Goal: Task Accomplishment & Management: Complete application form

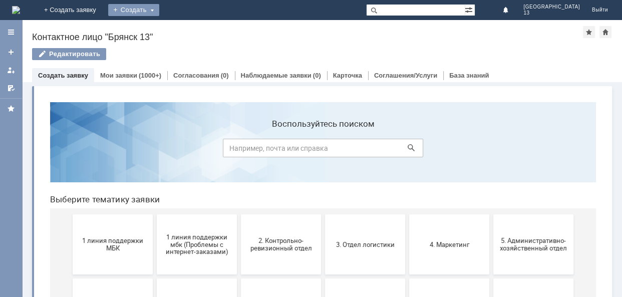
click at [159, 12] on div "Создать" at bounding box center [133, 10] width 51 height 12
click at [186, 28] on link "Заявка" at bounding box center [148, 30] width 76 height 12
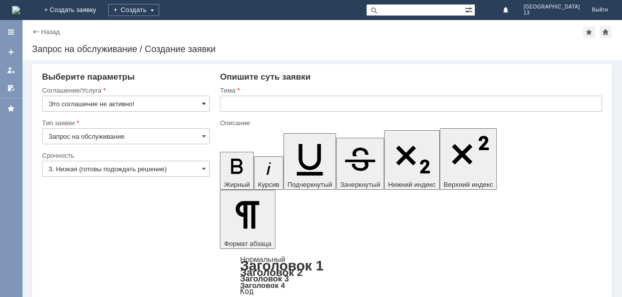
click at [204, 104] on span at bounding box center [204, 104] width 4 height 8
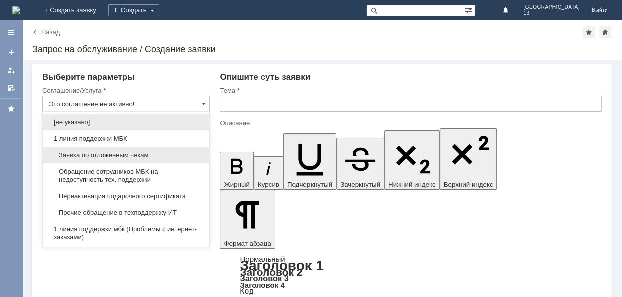
click at [104, 156] on span "Заявка по отложенным чекам" at bounding box center [126, 155] width 155 height 8
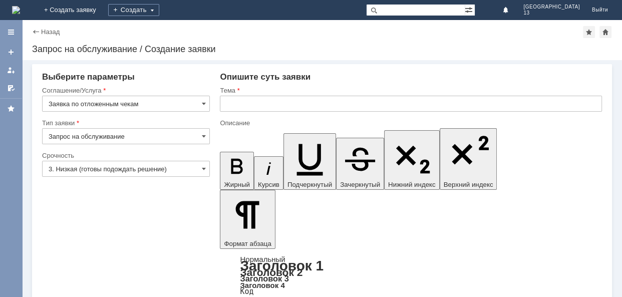
type input "Заявка по отложенным чекам"
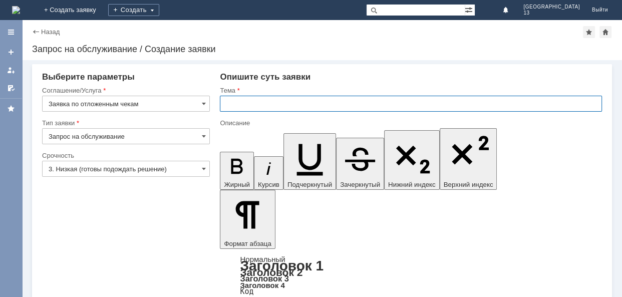
click at [220, 105] on input "text" at bounding box center [411, 104] width 382 height 16
type input "отл чек"
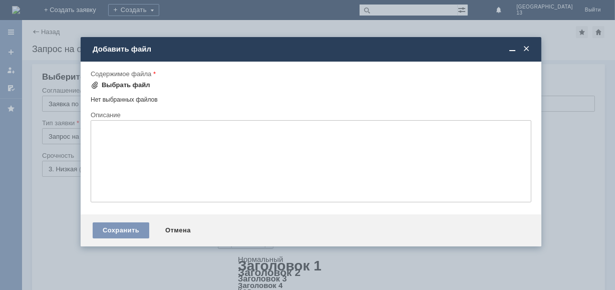
click at [124, 81] on div "Выбрать файл" at bounding box center [126, 85] width 49 height 8
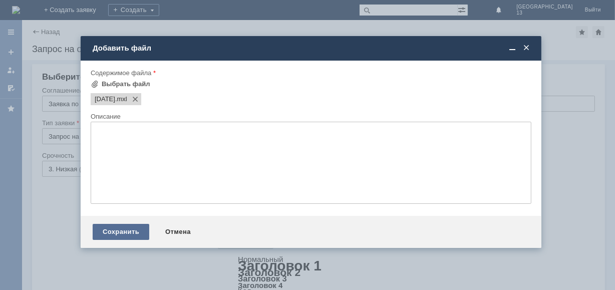
click at [132, 233] on div "Сохранить" at bounding box center [121, 232] width 57 height 16
